Goal: Information Seeking & Learning: Learn about a topic

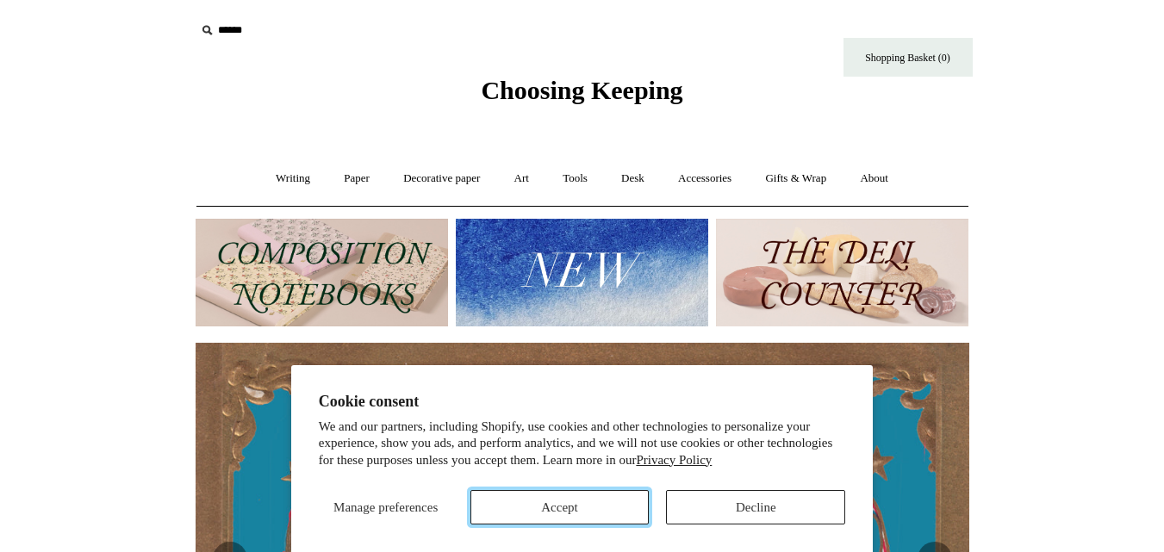
click at [621, 500] on button "Accept" at bounding box center [559, 507] width 179 height 34
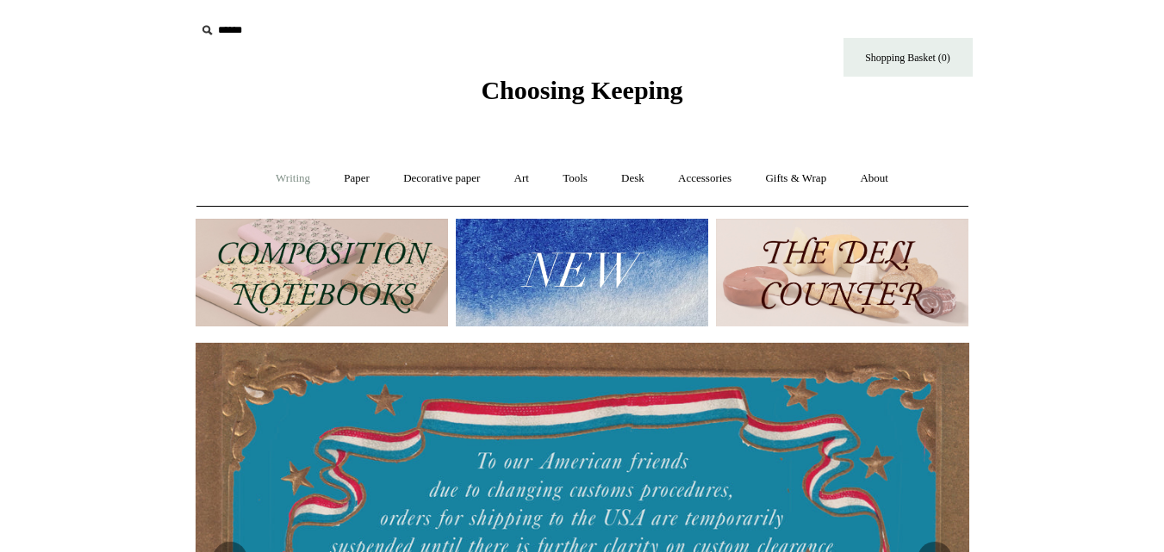
click at [293, 181] on link "Writing +" at bounding box center [292, 179] width 65 height 46
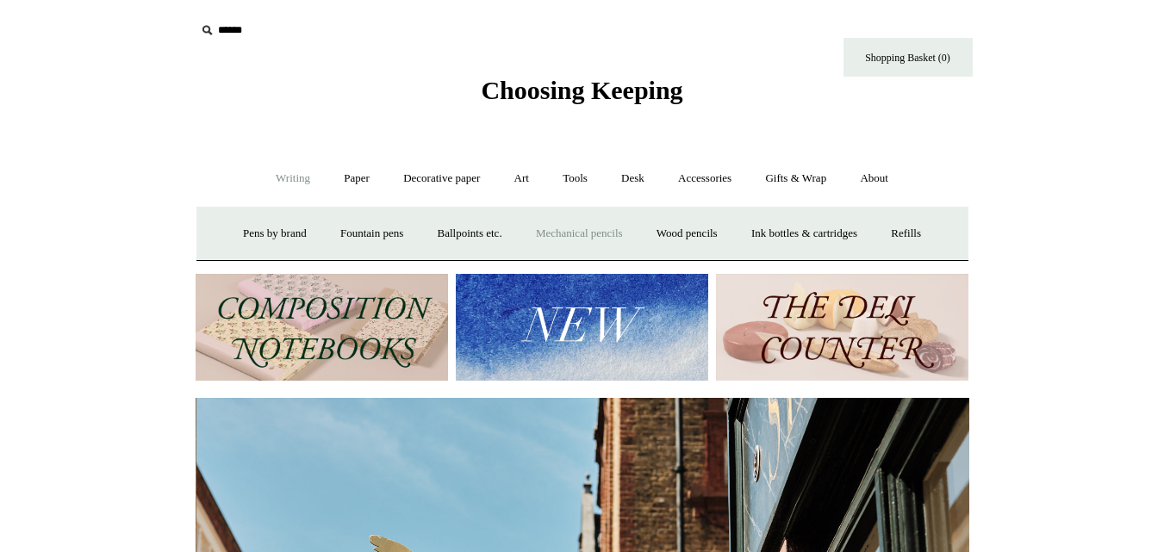
scroll to position [0, 774]
click at [562, 234] on link "Mechanical pencils +" at bounding box center [579, 234] width 118 height 46
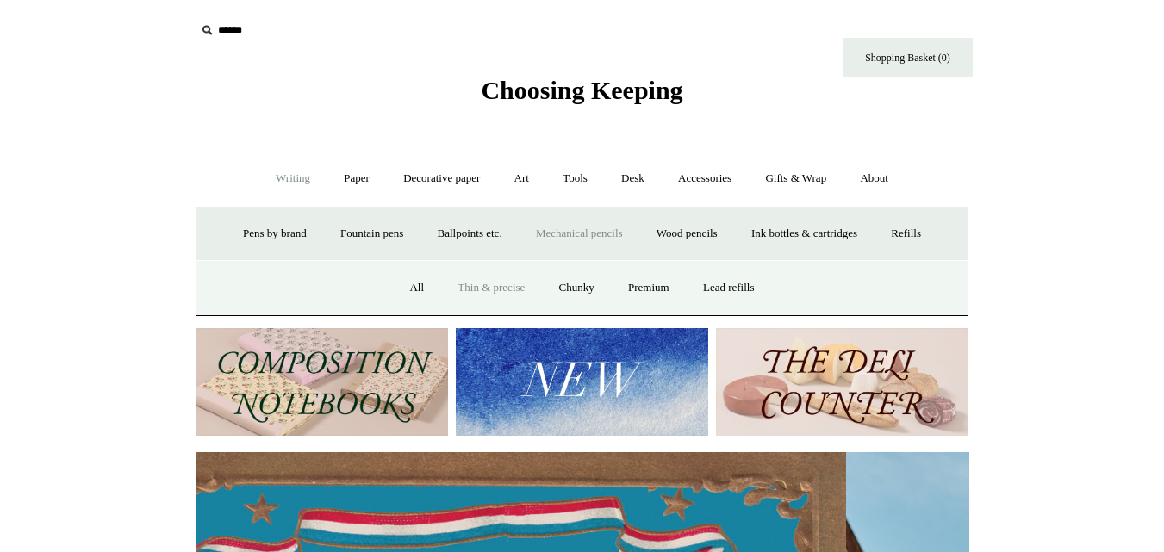
scroll to position [0, 0]
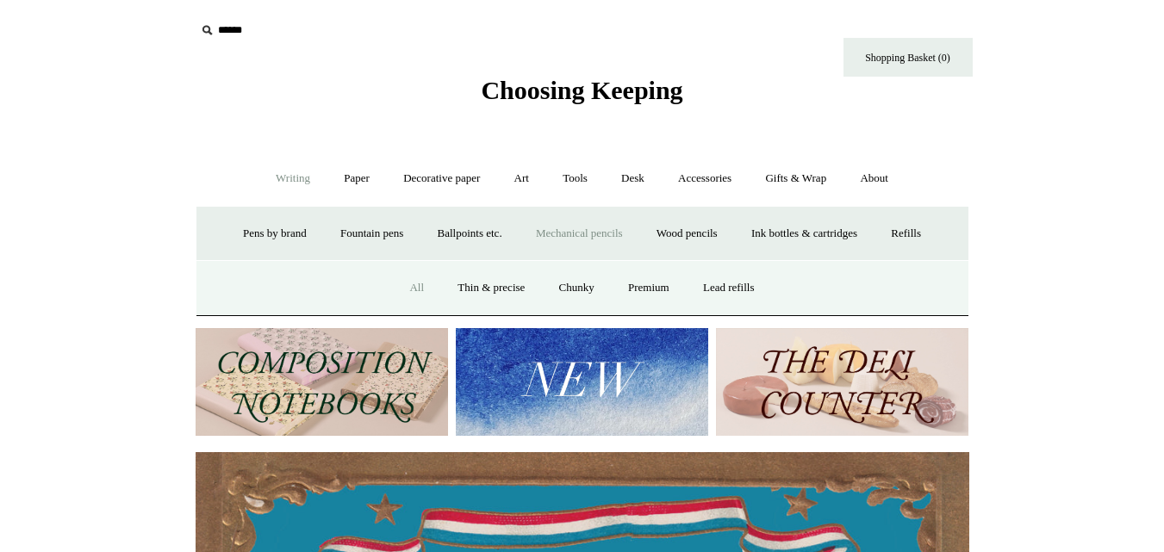
click at [408, 286] on link "All" at bounding box center [417, 288] width 46 height 46
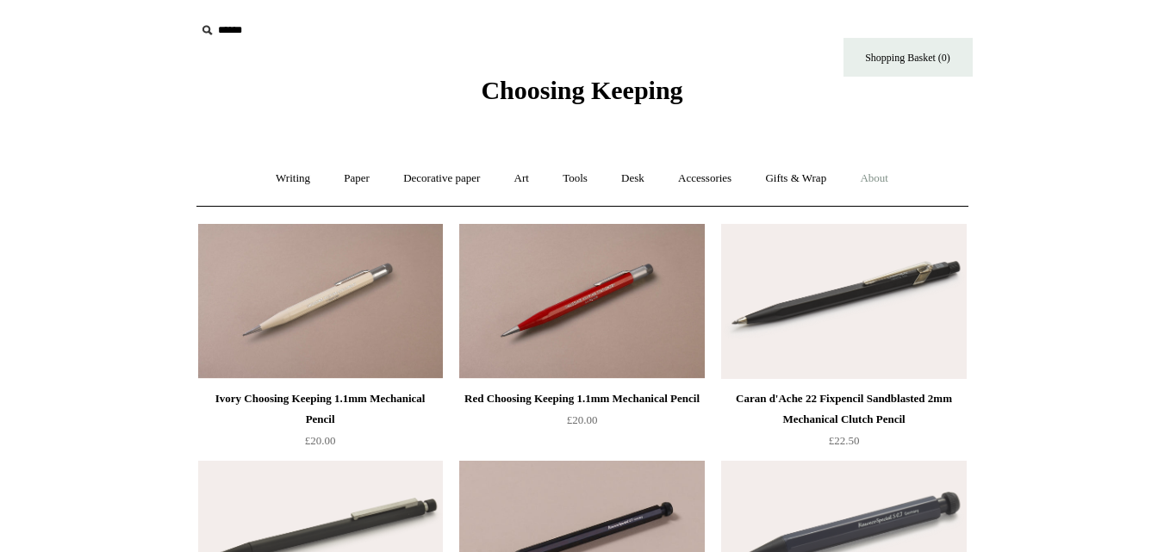
click at [897, 173] on link "About +" at bounding box center [873, 179] width 59 height 46
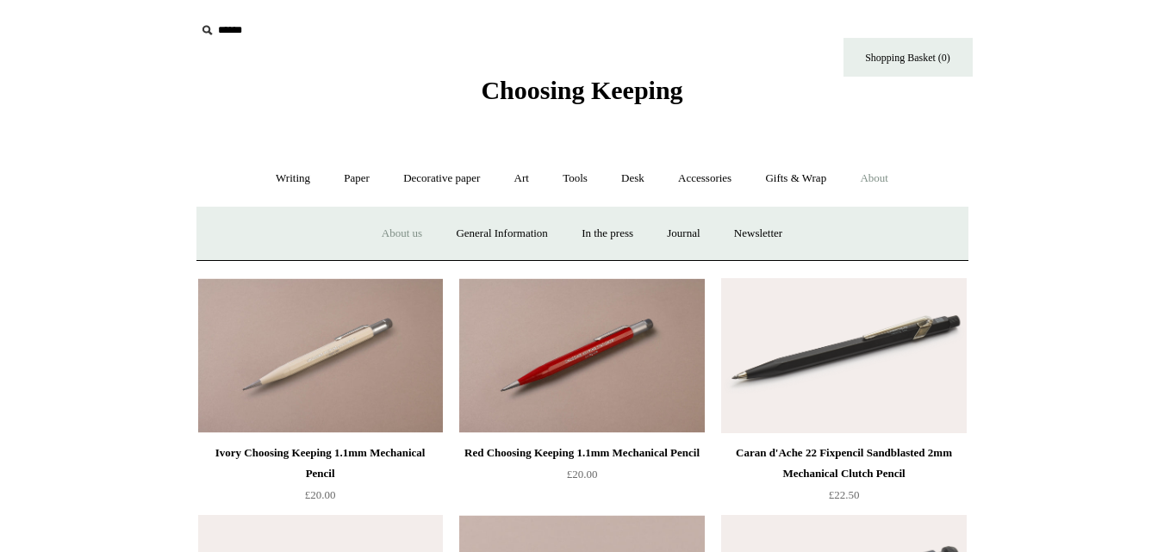
click at [404, 234] on link "About us" at bounding box center [401, 234] width 71 height 46
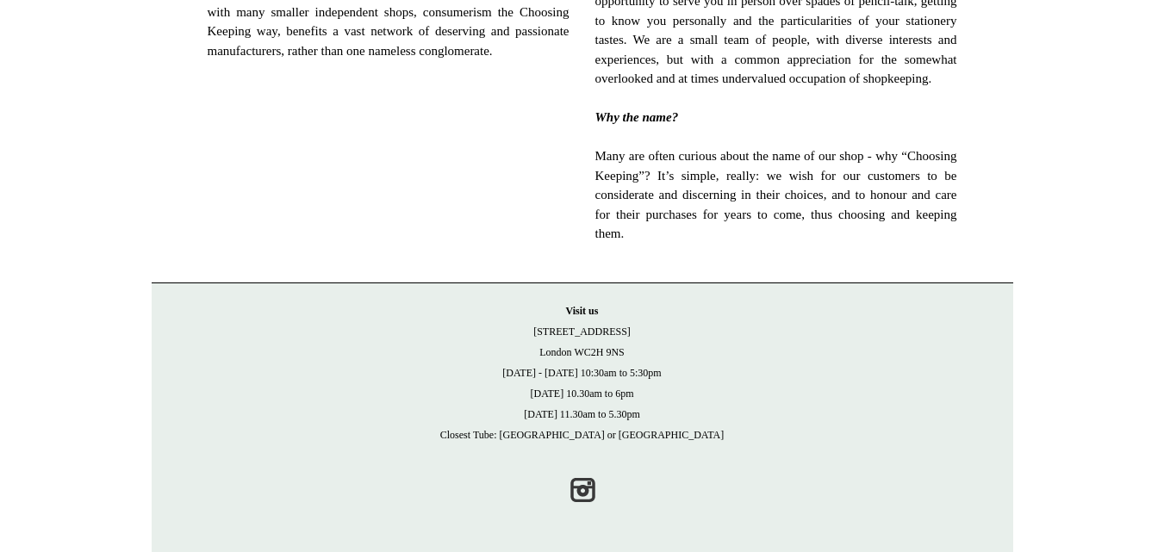
scroll to position [1255, 0]
